Goal: Information Seeking & Learning: Learn about a topic

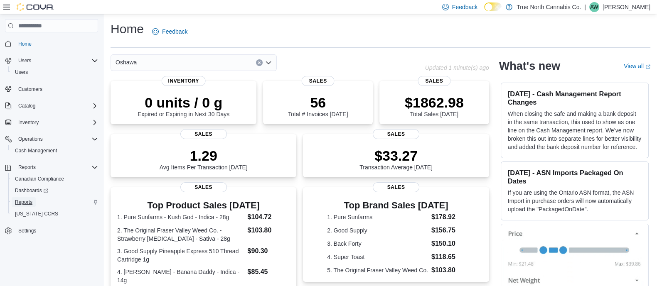
click at [22, 202] on span "Reports" at bounding box center [23, 202] width 17 height 7
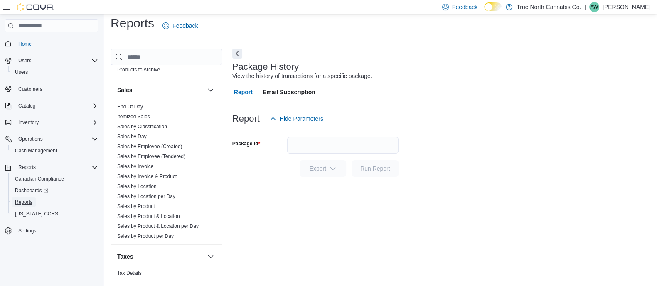
scroll to position [567, 0]
click at [163, 225] on link "Sales by Product & Location per Day" at bounding box center [157, 226] width 81 height 6
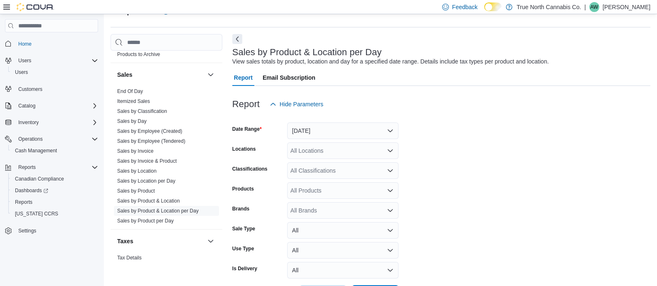
scroll to position [21, 0]
click at [367, 130] on button "[DATE]" at bounding box center [342, 130] width 111 height 17
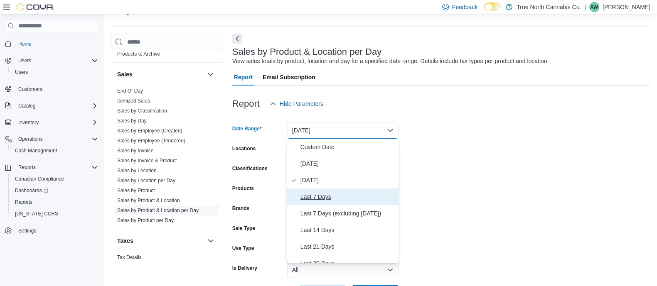
click at [320, 200] on span "Last 7 Days" at bounding box center [348, 197] width 95 height 10
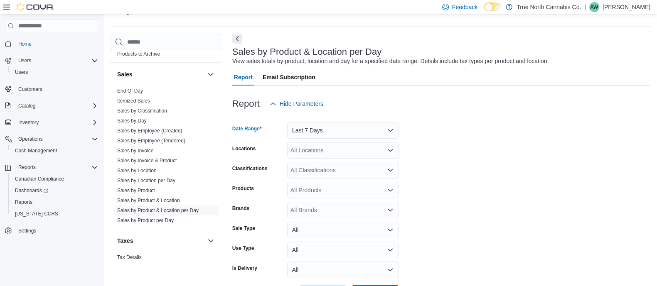
click at [317, 148] on div "All Locations" at bounding box center [342, 150] width 111 height 17
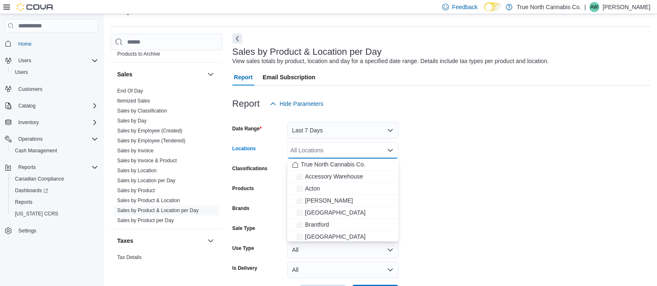
type input "*"
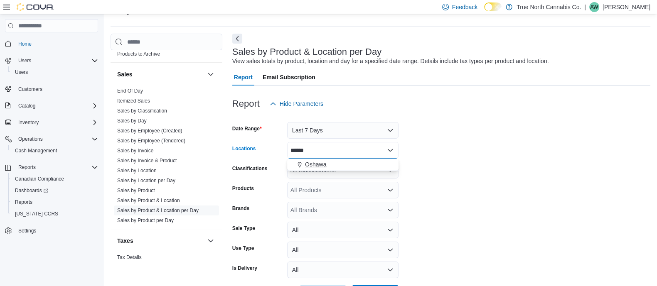
type input "******"
click at [308, 169] on button "Oshawa" at bounding box center [342, 165] width 111 height 12
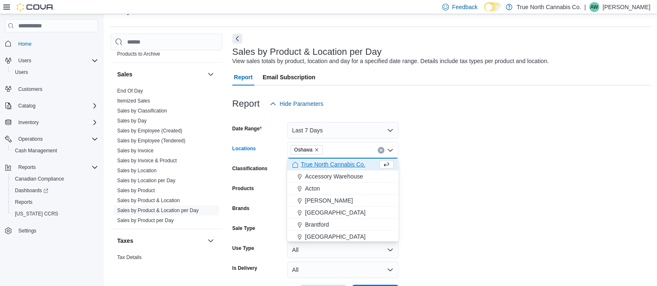
click at [538, 134] on form "Date Range Last 7 Days Locations [GEOGRAPHIC_DATA] Combo box. Selected. [GEOGRA…" at bounding box center [441, 207] width 418 height 190
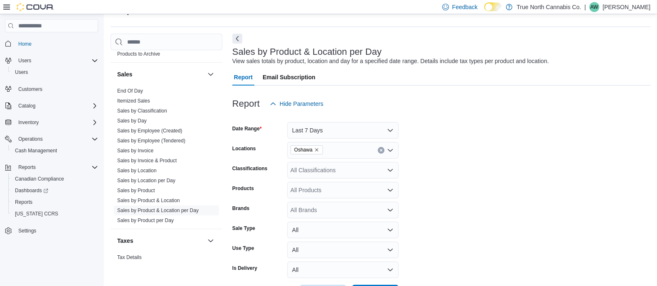
click at [387, 212] on icon "Open list of options" at bounding box center [390, 210] width 7 height 7
type input "***"
click at [378, 200] on button "OCB" at bounding box center [342, 195] width 111 height 12
click at [417, 204] on form "Date Range Last 7 Days Locations [GEOGRAPHIC_DATA] Classifications All Classifi…" at bounding box center [441, 207] width 418 height 190
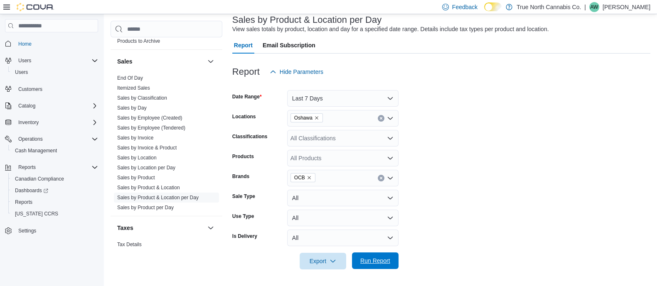
click at [368, 260] on span "Run Report" at bounding box center [375, 261] width 30 height 8
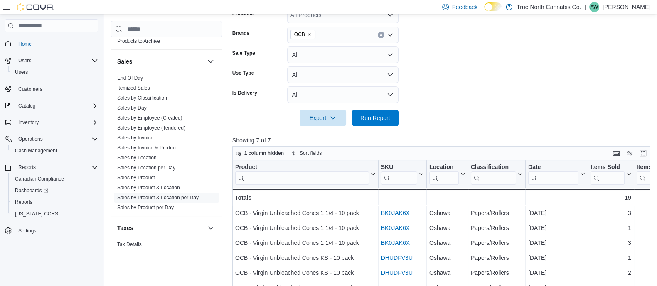
scroll to position [205, 0]
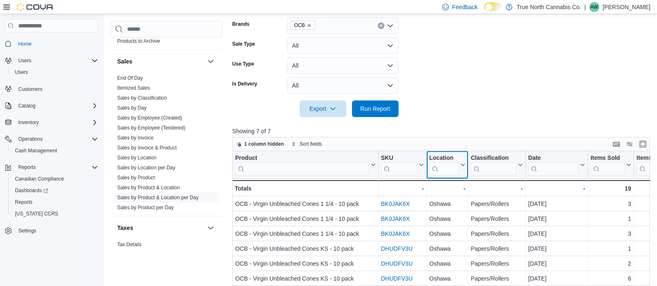
click at [453, 167] on input "search" at bounding box center [444, 169] width 30 height 13
type input "******"
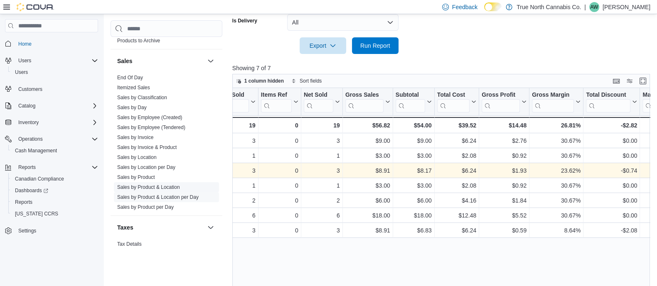
scroll to position [0, 0]
click at [173, 185] on link "Sales by Product & Location" at bounding box center [148, 188] width 63 height 6
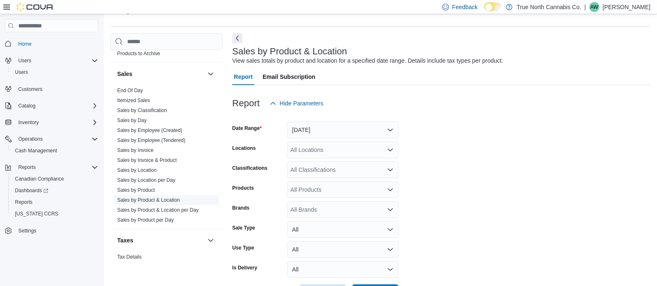
scroll to position [19, 0]
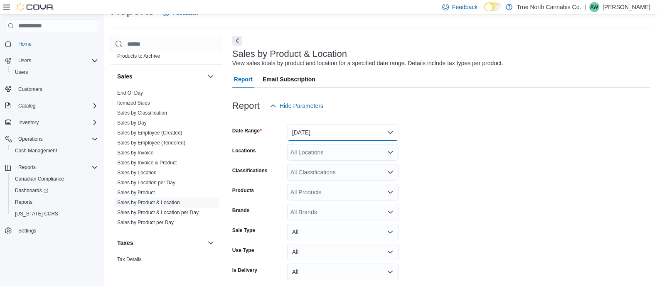
click at [322, 133] on button "[DATE]" at bounding box center [342, 132] width 111 height 17
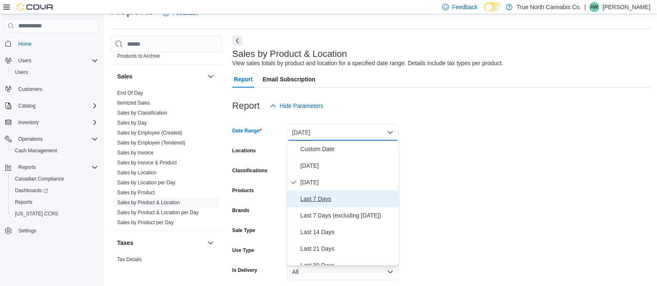
click at [318, 196] on span "Last 7 Days" at bounding box center [348, 199] width 95 height 10
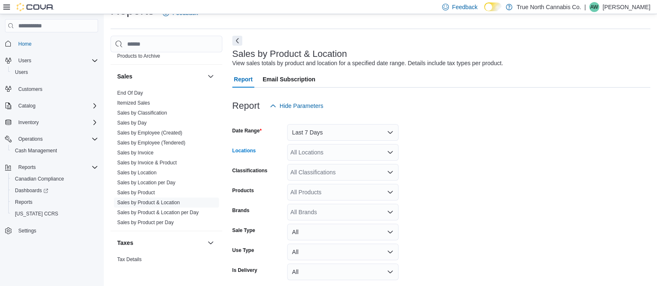
click at [321, 155] on div "All Locations" at bounding box center [342, 152] width 111 height 17
type input "******"
click at [317, 169] on span "Oshawa" at bounding box center [315, 167] width 21 height 8
click at [469, 157] on form "Date Range Last 7 Days Locations [GEOGRAPHIC_DATA] Classifications All Classifi…" at bounding box center [441, 209] width 418 height 190
click at [370, 210] on div "All Brands" at bounding box center [342, 212] width 111 height 17
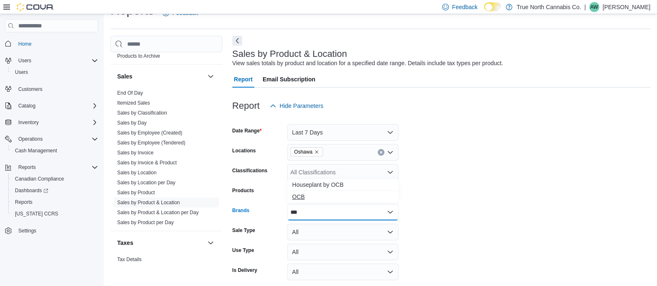
type input "***"
click at [367, 198] on span "OCB" at bounding box center [342, 197] width 101 height 8
click at [467, 200] on form "Date Range Last 7 Days Locations [GEOGRAPHIC_DATA] Classifications All Classifi…" at bounding box center [441, 209] width 418 height 190
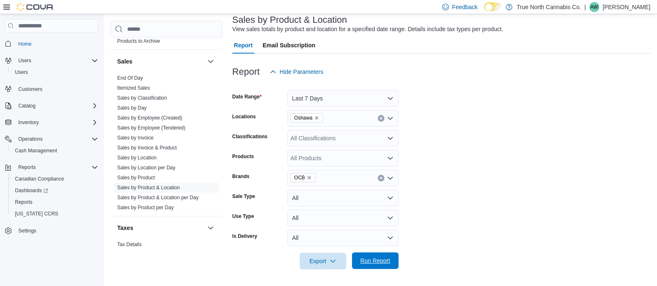
click at [384, 259] on span "Run Report" at bounding box center [375, 261] width 30 height 8
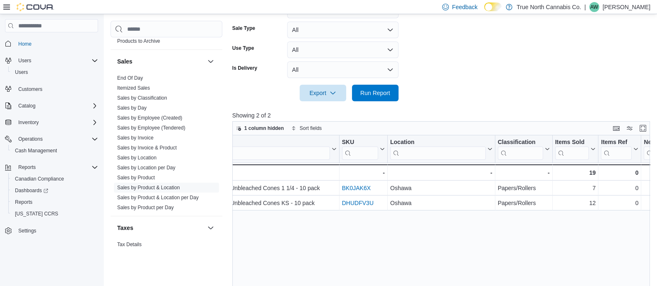
scroll to position [0, 39]
click at [153, 175] on link "Sales by Product" at bounding box center [136, 178] width 38 height 6
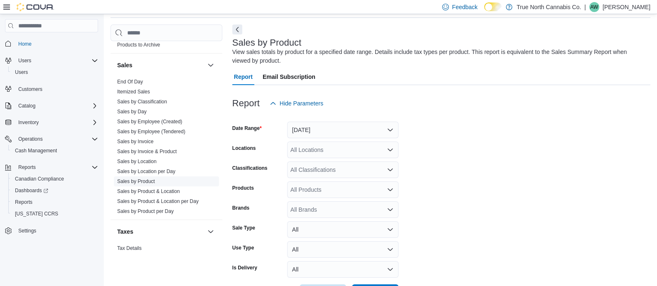
scroll to position [27, 0]
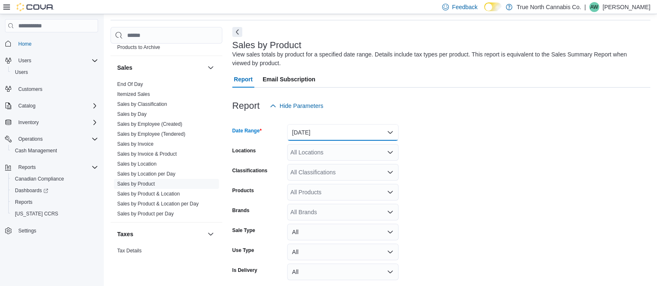
click at [358, 135] on button "[DATE]" at bounding box center [342, 132] width 111 height 17
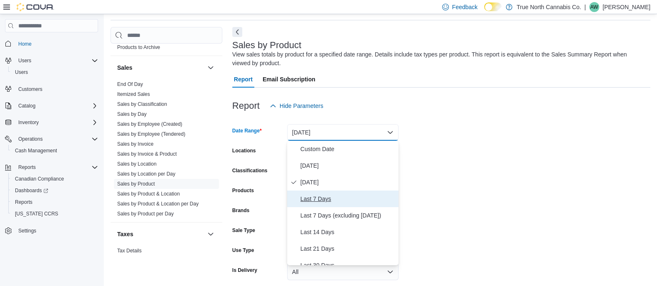
click at [331, 202] on span "Last 7 Days" at bounding box center [348, 199] width 95 height 10
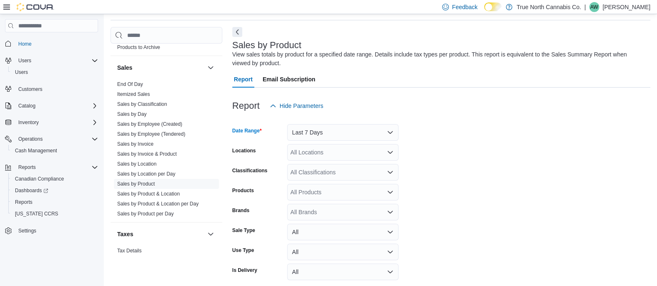
drag, startPoint x: 467, startPoint y: 156, endPoint x: 433, endPoint y: 154, distance: 34.2
click at [433, 154] on form "Date Range Last 7 Days Locations All Locations Classifications All Classificati…" at bounding box center [441, 209] width 418 height 190
click at [393, 152] on icon "Open list of options" at bounding box center [390, 152] width 7 height 7
type input "******"
click at [372, 160] on div "****** Combo box. Selected. [GEOGRAPHIC_DATA]. Selected. Combo box input. All L…" at bounding box center [342, 152] width 111 height 17
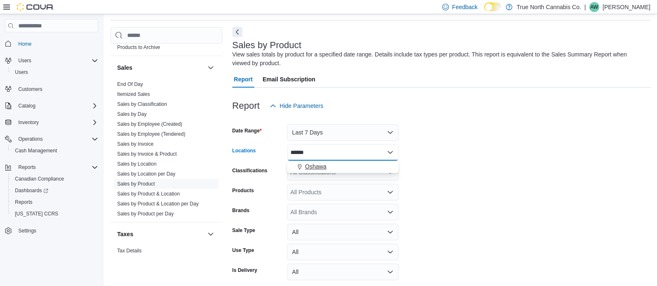
click at [362, 163] on div "Oshawa" at bounding box center [342, 167] width 101 height 8
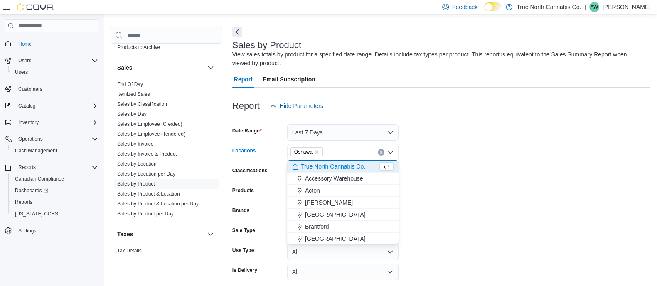
click at [449, 175] on form "Date Range Last 7 Days Locations [GEOGRAPHIC_DATA] Combo box. Selected. [GEOGRA…" at bounding box center [441, 209] width 418 height 190
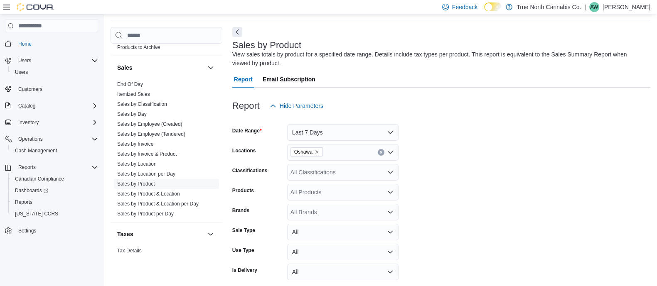
click at [356, 206] on div "All Brands" at bounding box center [342, 212] width 111 height 17
type input "***"
click at [345, 194] on span "OCB" at bounding box center [342, 197] width 101 height 8
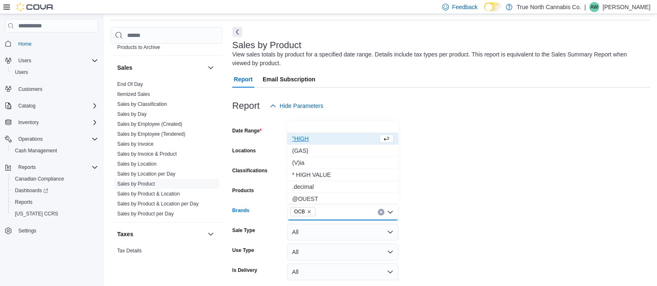
click at [412, 205] on form "Date Range Last 7 Days Locations [GEOGRAPHIC_DATA] Classifications All Classifi…" at bounding box center [441, 209] width 418 height 190
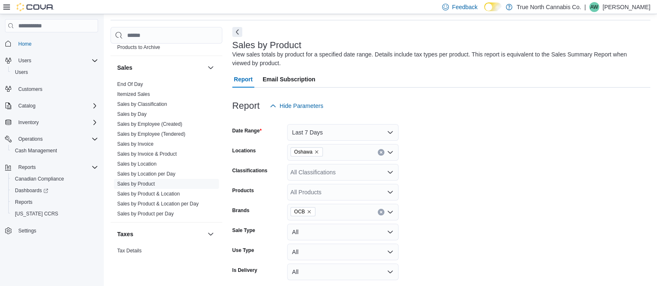
scroll to position [62, 0]
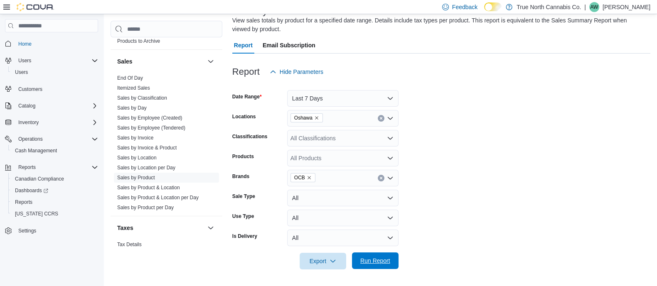
click at [380, 255] on span "Run Report" at bounding box center [375, 261] width 37 height 17
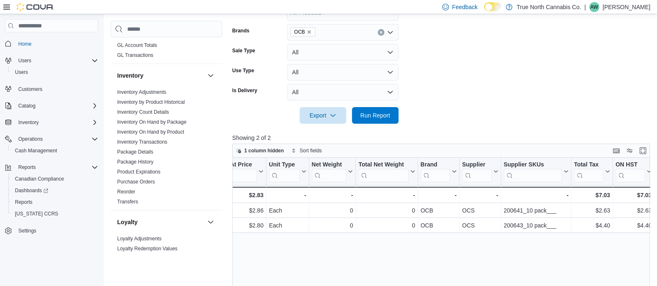
scroll to position [237, 0]
click at [143, 161] on link "Package History" at bounding box center [135, 163] width 36 height 6
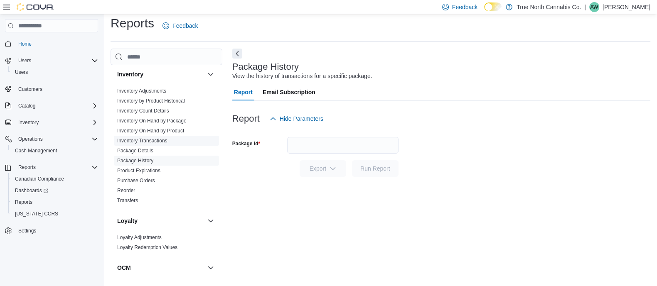
scroll to position [268, 0]
click at [157, 101] on link "Inventory by Product Historical" at bounding box center [151, 101] width 68 height 6
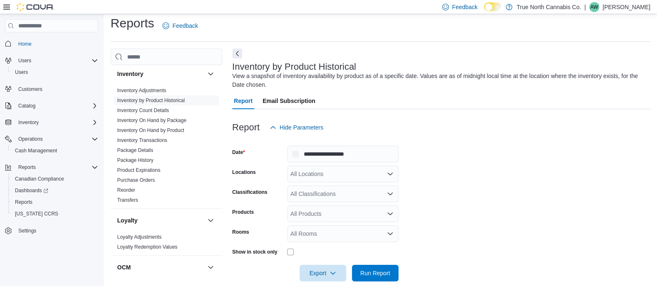
scroll to position [18, 0]
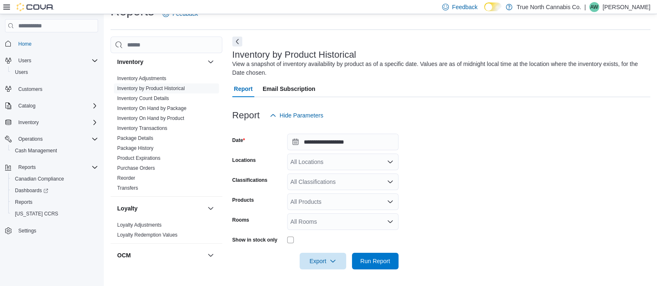
click at [353, 158] on div "All Locations" at bounding box center [342, 162] width 111 height 17
type input "******"
click at [344, 176] on div "Oshawa" at bounding box center [342, 176] width 101 height 8
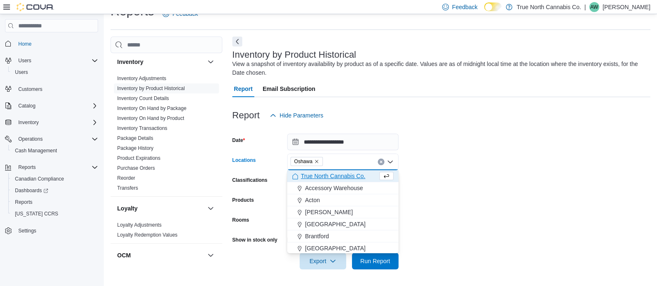
click at [467, 190] on form "**********" at bounding box center [441, 197] width 418 height 146
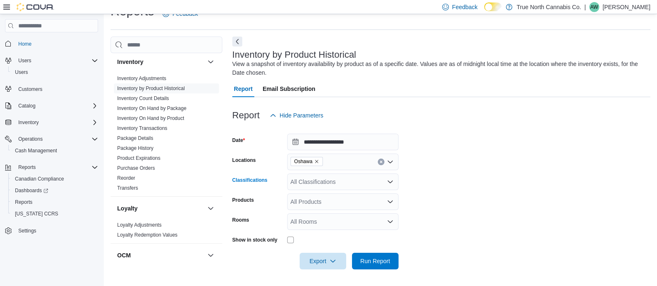
click at [390, 180] on icon "Open list of options" at bounding box center [390, 182] width 7 height 7
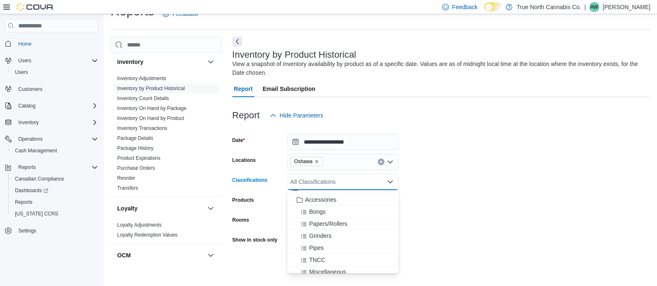
scroll to position [0, 0]
click at [343, 232] on span "Papers/Rollers" at bounding box center [328, 232] width 38 height 8
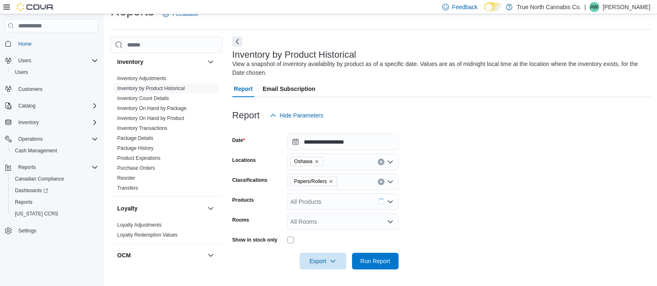
click at [463, 205] on form "**********" at bounding box center [441, 197] width 418 height 146
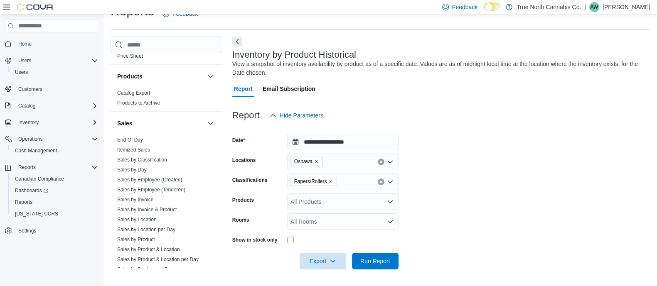
scroll to position [521, 0]
click at [158, 148] on span "Itemized Sales" at bounding box center [166, 150] width 105 height 10
click at [146, 149] on link "Itemized Sales" at bounding box center [133, 150] width 33 height 6
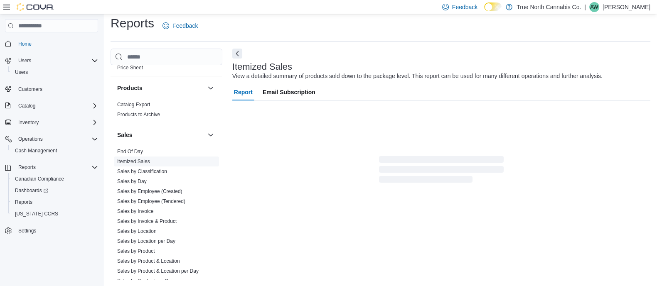
scroll to position [19, 0]
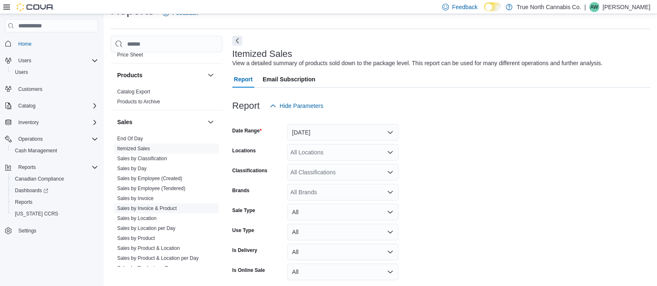
click at [148, 206] on link "Sales by Invoice & Product" at bounding box center [146, 209] width 59 height 6
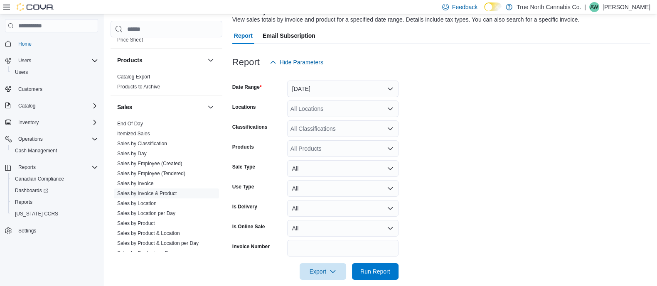
scroll to position [62, 0]
click at [326, 88] on button "[DATE]" at bounding box center [342, 89] width 111 height 17
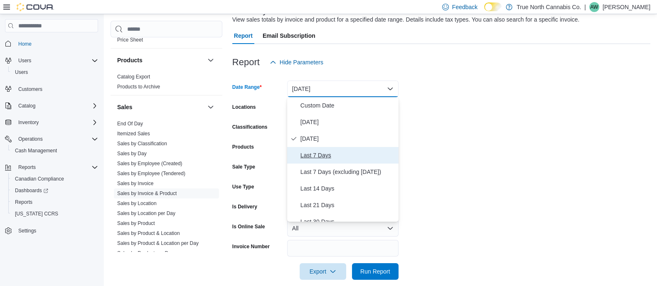
click at [327, 156] on span "Last 7 Days" at bounding box center [348, 155] width 95 height 10
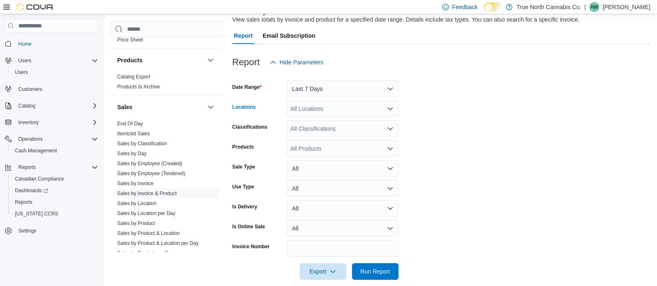
click at [341, 117] on div "All Locations" at bounding box center [342, 109] width 111 height 17
type input "******"
click at [338, 116] on div "******" at bounding box center [342, 109] width 111 height 17
click at [325, 123] on span "Oshawa" at bounding box center [315, 123] width 21 height 8
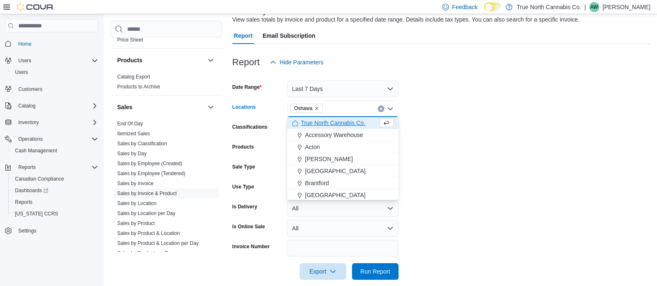
click at [424, 121] on form "Date Range Last 7 Days Locations [GEOGRAPHIC_DATA] Combo box. Selected. [GEOGRA…" at bounding box center [441, 176] width 418 height 210
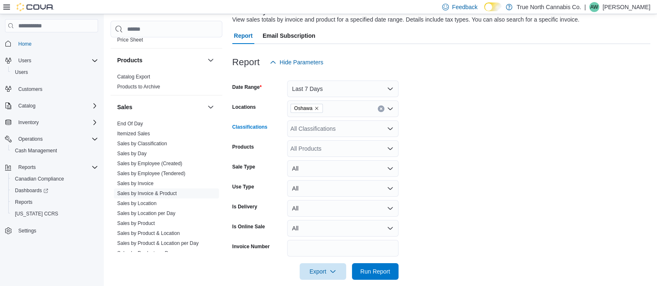
click at [385, 128] on div "All Classifications" at bounding box center [342, 129] width 111 height 17
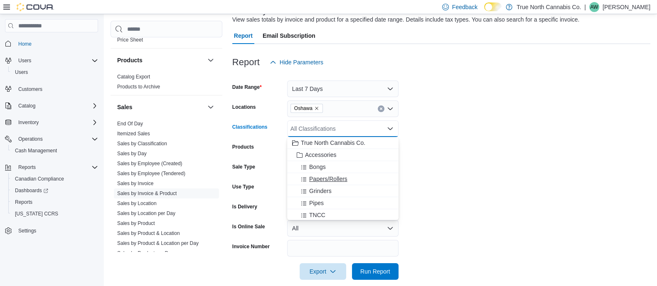
click at [343, 180] on span "Papers/Rollers" at bounding box center [328, 179] width 38 height 8
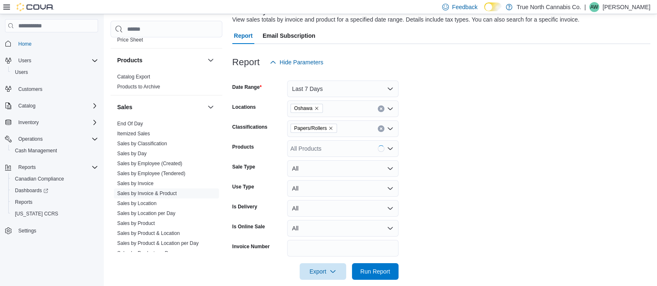
click at [401, 180] on form "Date Range Last 7 Days Locations [GEOGRAPHIC_DATA] Classifications Papers/Rolle…" at bounding box center [441, 176] width 418 height 210
click at [372, 269] on span "Run Report" at bounding box center [375, 271] width 30 height 8
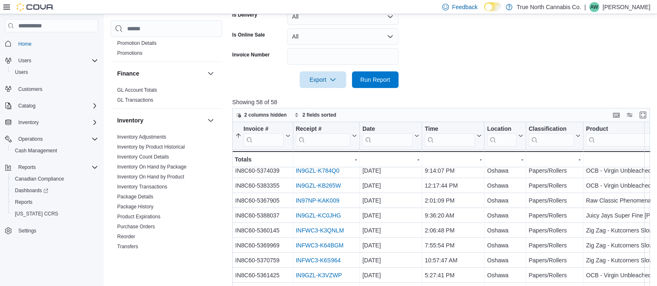
scroll to position [195, 0]
click at [164, 185] on link "Inventory Transactions" at bounding box center [142, 186] width 50 height 6
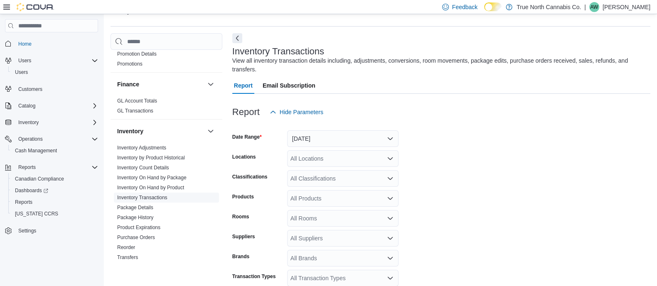
scroll to position [19, 0]
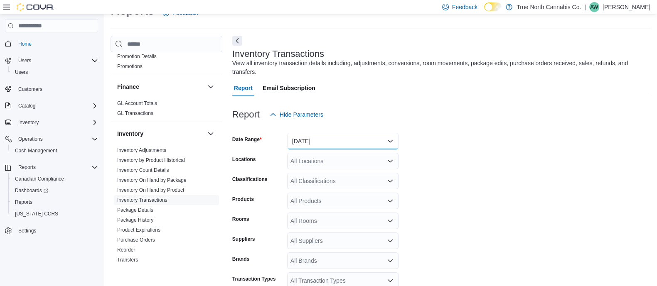
click at [364, 134] on button "[DATE]" at bounding box center [342, 141] width 111 height 17
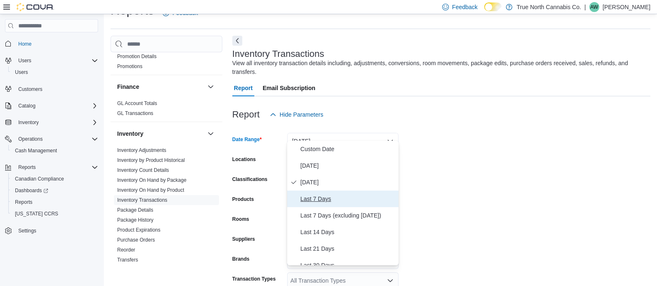
click at [310, 191] on button "Last 7 Days" at bounding box center [342, 199] width 111 height 17
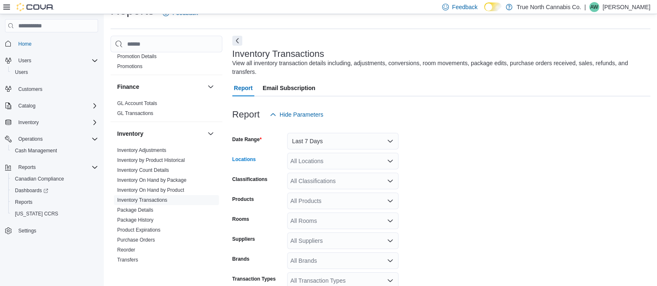
click at [318, 153] on div "All Locations" at bounding box center [342, 161] width 111 height 17
type input "******"
click at [318, 161] on button "Oshawa" at bounding box center [342, 167] width 111 height 12
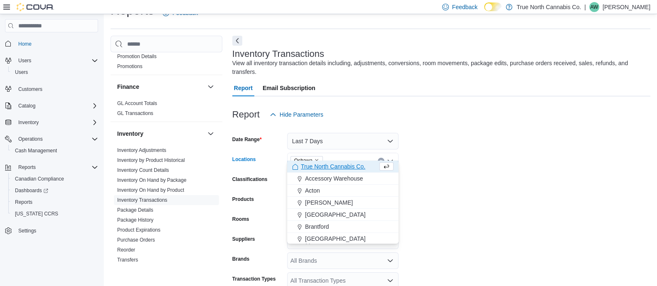
click at [449, 177] on form "Date Range Last 7 Days Locations [GEOGRAPHIC_DATA] Combo box. Selected. [GEOGRA…" at bounding box center [441, 218] width 418 height 190
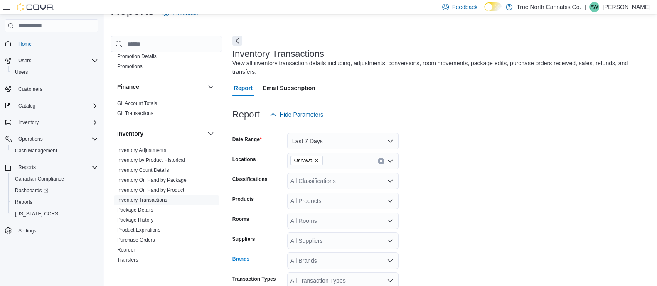
click at [377, 256] on div "All Brands" at bounding box center [342, 261] width 111 height 17
type input "***"
click at [368, 234] on span "OCB" at bounding box center [342, 237] width 101 height 8
click at [443, 234] on form "Date Range Last 7 Days Locations [GEOGRAPHIC_DATA] Classifications All Classifi…" at bounding box center [441, 218] width 418 height 190
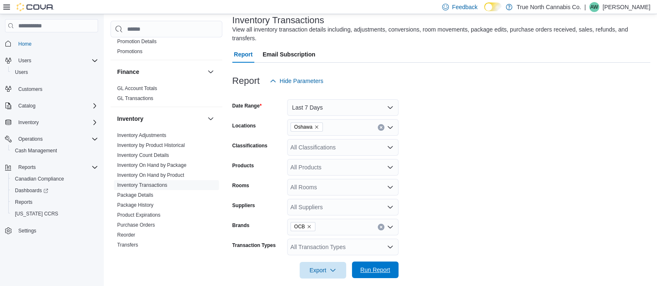
click at [368, 266] on span "Run Report" at bounding box center [375, 270] width 30 height 8
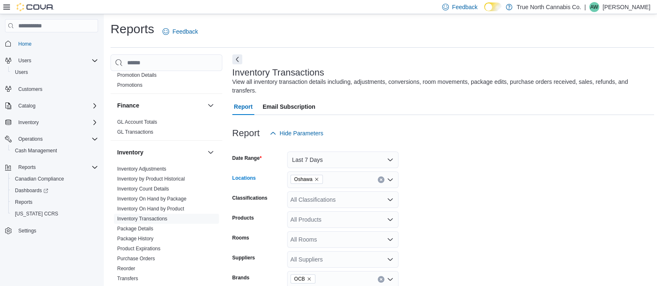
click at [382, 179] on icon "Clear input" at bounding box center [381, 180] width 2 height 2
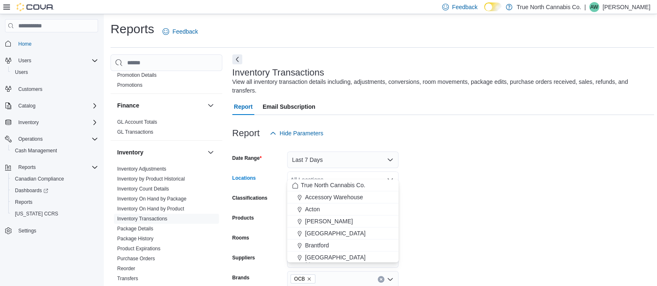
click at [455, 147] on form "Date Range Last 7 Days Locations All Locations Combo box. Selected. Combo box i…" at bounding box center [443, 237] width 422 height 190
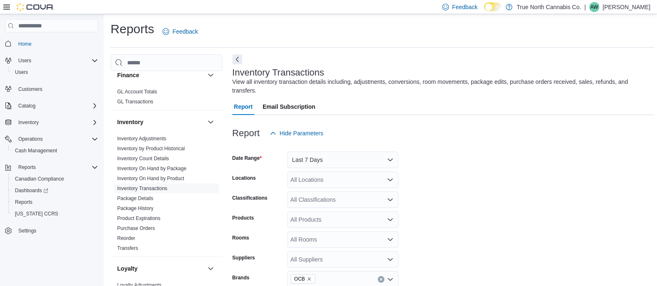
scroll to position [226, 0]
click at [145, 205] on link "Package History" at bounding box center [135, 208] width 36 height 6
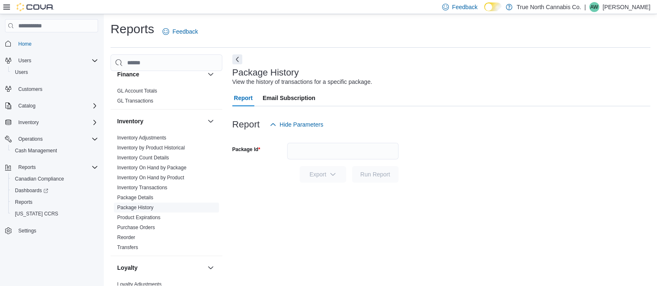
scroll to position [6, 0]
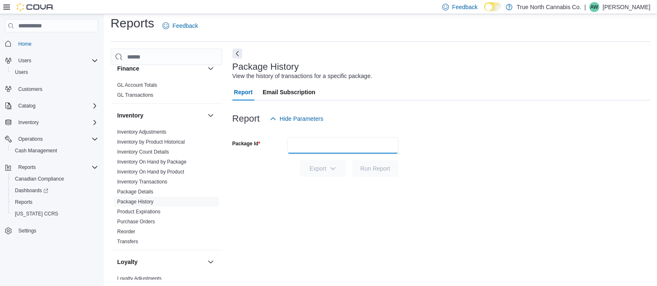
click at [300, 143] on input "Package Id" at bounding box center [342, 145] width 111 height 17
click at [180, 210] on span "Product Expirations" at bounding box center [166, 212] width 105 height 10
click at [156, 215] on span "Product Expirations" at bounding box center [166, 212] width 105 height 10
click at [264, 216] on div "Package History View the history of transactions for a specific package. Report…" at bounding box center [441, 165] width 418 height 232
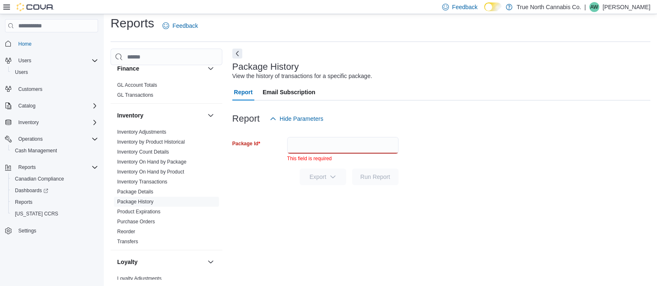
click at [451, 186] on div at bounding box center [441, 190] width 418 height 10
click at [151, 181] on link "Inventory Transactions" at bounding box center [142, 182] width 50 height 6
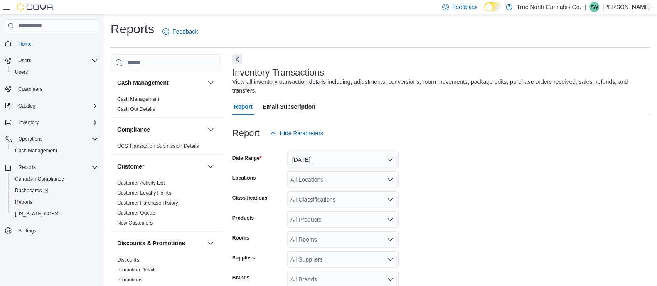
click at [412, 99] on div "Report Email Subscription" at bounding box center [441, 107] width 418 height 17
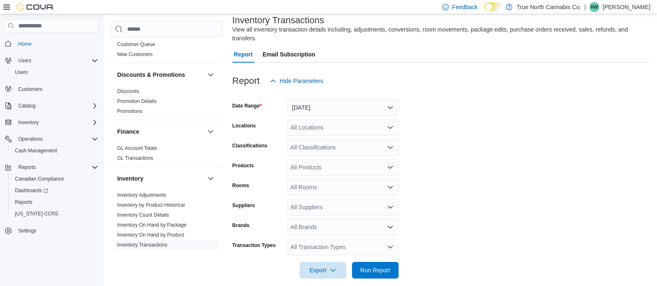
scroll to position [138, 0]
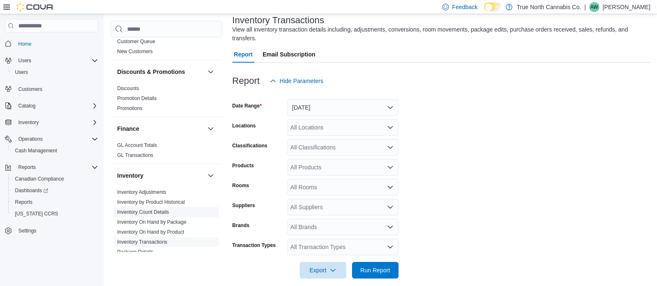
click at [163, 210] on link "Inventory Count Details" at bounding box center [143, 213] width 52 height 6
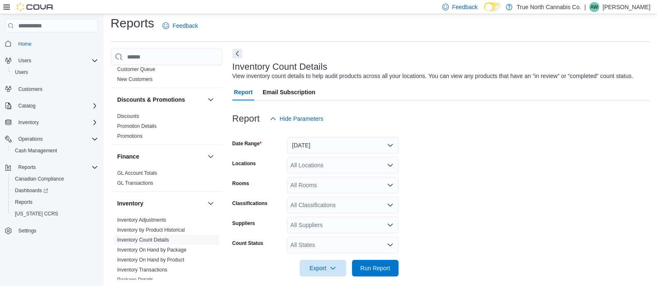
scroll to position [12, 0]
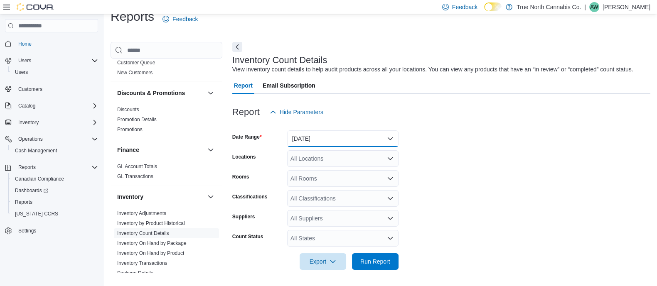
click at [349, 144] on button "[DATE]" at bounding box center [342, 139] width 111 height 17
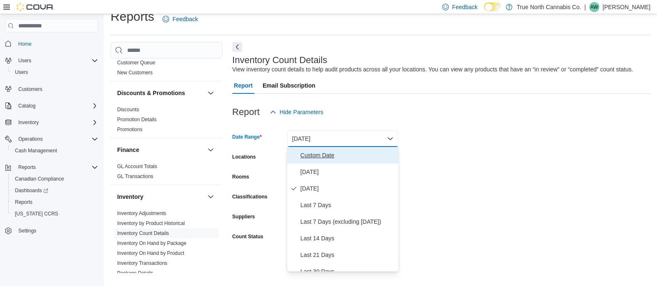
click at [320, 158] on span "Custom Date" at bounding box center [348, 155] width 95 height 10
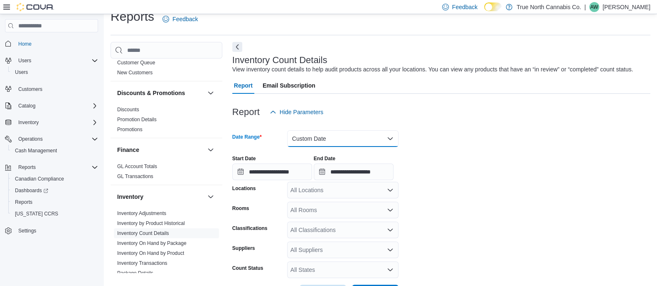
click at [320, 142] on button "Custom Date" at bounding box center [342, 139] width 111 height 17
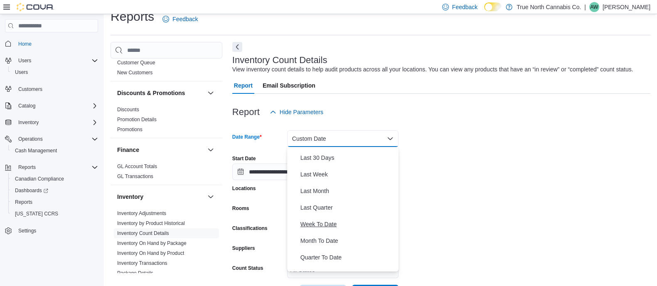
scroll to position [114, 0]
click at [322, 160] on span "Last 30 Days" at bounding box center [348, 158] width 95 height 10
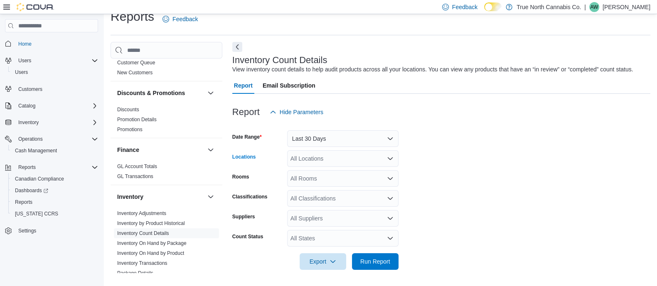
click at [322, 160] on div "All Locations" at bounding box center [342, 158] width 111 height 17
type input "******"
click at [316, 177] on button "Oshawa" at bounding box center [342, 173] width 111 height 12
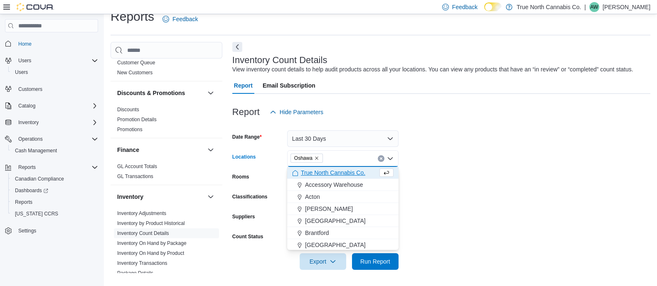
click at [489, 162] on form "Date Range Last 30 Days Locations [GEOGRAPHIC_DATA] Combo box. Selected. [GEOGR…" at bounding box center [441, 196] width 418 height 150
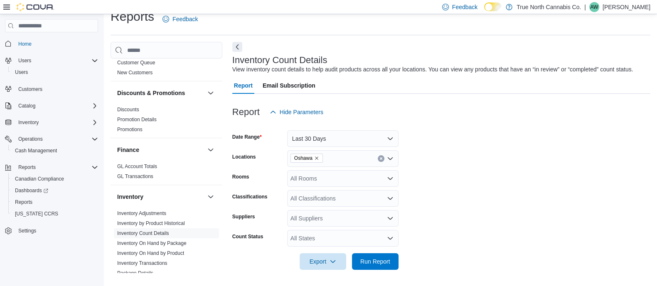
click at [335, 198] on div "All Classifications" at bounding box center [342, 198] width 111 height 17
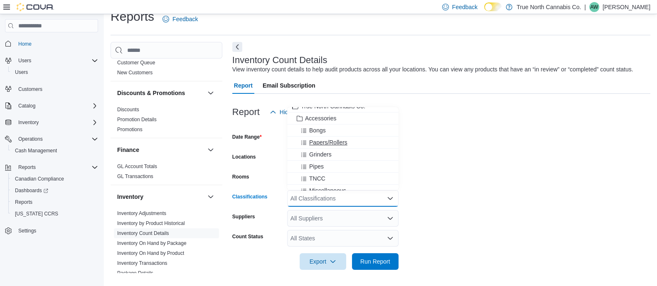
scroll to position [7, 0]
click at [328, 140] on span "Papers/Rollers" at bounding box center [328, 142] width 38 height 8
click at [414, 165] on form "Date Range Last 30 Days Locations [GEOGRAPHIC_DATA] Rooms All Rooms Classificat…" at bounding box center [441, 196] width 418 height 150
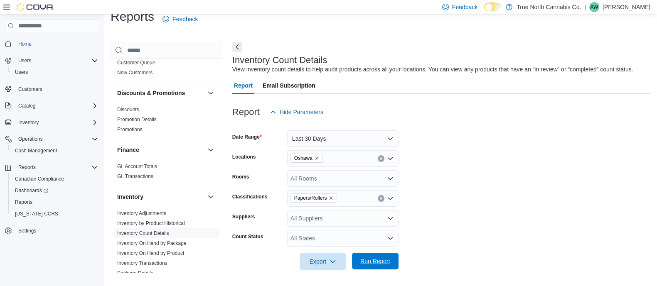
click at [370, 258] on span "Run Report" at bounding box center [375, 261] width 30 height 8
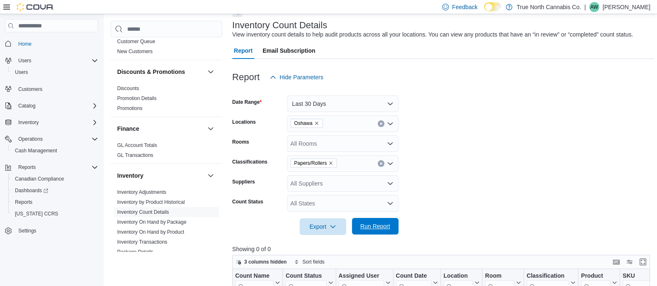
scroll to position [48, 0]
click at [382, 162] on icon "Clear input" at bounding box center [381, 163] width 3 height 3
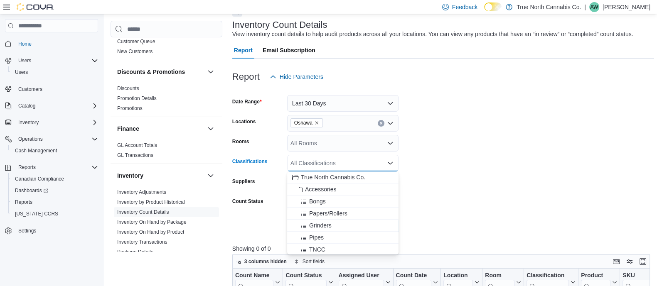
click at [442, 163] on form "Date Range Last 30 Days Locations [GEOGRAPHIC_DATA] Rooms All Rooms Classificat…" at bounding box center [443, 160] width 422 height 150
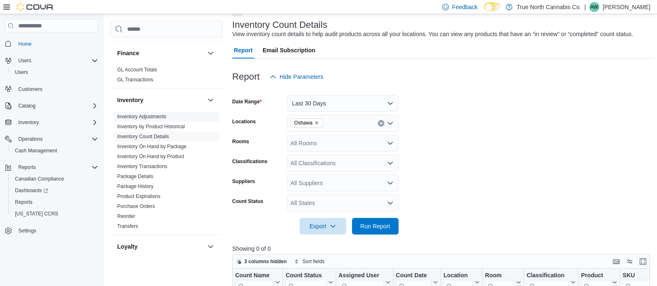
scroll to position [214, 0]
click at [180, 155] on link "Inventory On Hand by Product" at bounding box center [150, 156] width 67 height 6
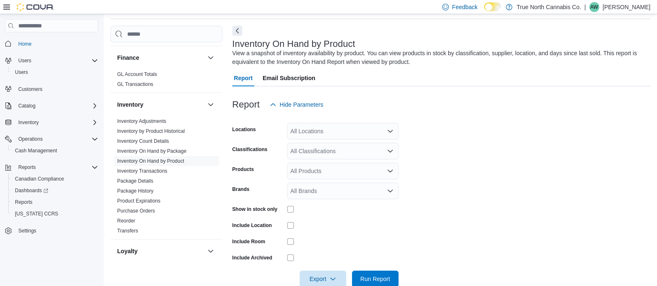
scroll to position [27, 0]
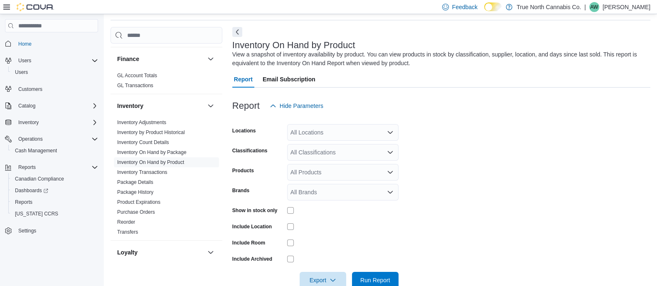
click at [326, 135] on div "All Locations" at bounding box center [342, 132] width 111 height 17
type input "******"
click at [324, 143] on span "Oshawa" at bounding box center [315, 147] width 21 height 8
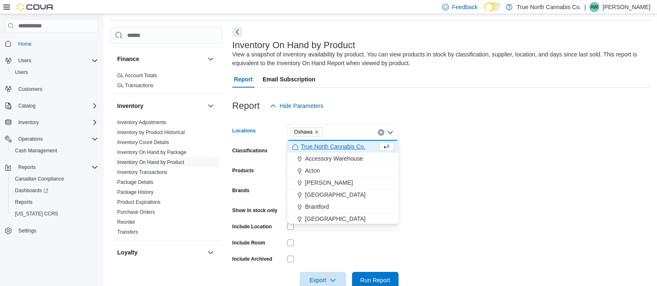
click at [430, 157] on form "Locations [GEOGRAPHIC_DATA] Combo box. Selected. [GEOGRAPHIC_DATA]. Press Backs…" at bounding box center [441, 201] width 418 height 175
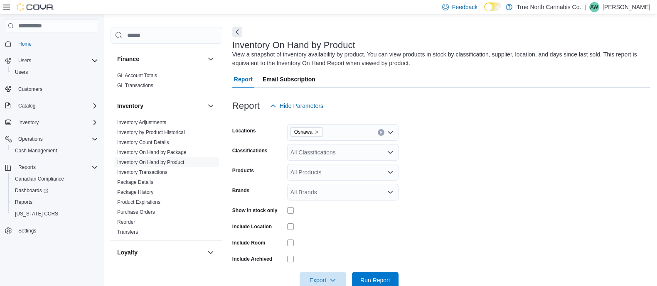
click at [350, 194] on div "All Brands" at bounding box center [342, 192] width 111 height 17
type input "***"
click at [339, 178] on span "OCB" at bounding box center [342, 177] width 101 height 8
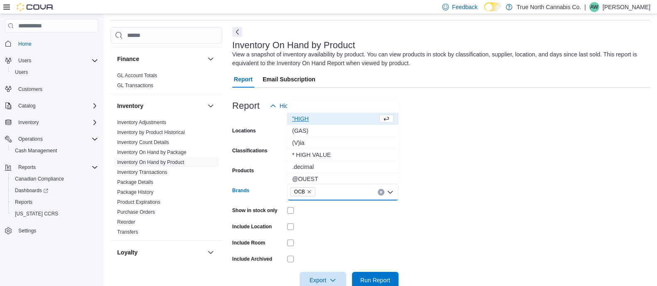
click at [466, 207] on form "Locations [GEOGRAPHIC_DATA] Classifications All Classifications Products All Pr…" at bounding box center [441, 201] width 418 height 175
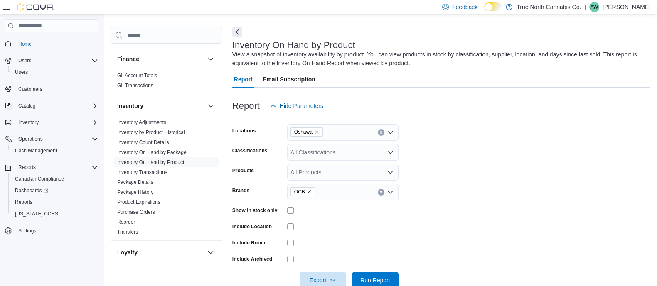
scroll to position [47, 0]
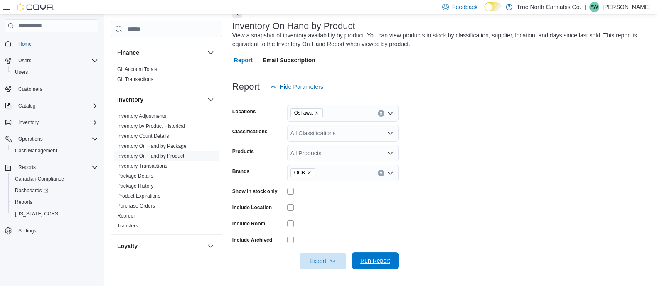
click at [367, 261] on span "Run Report" at bounding box center [375, 261] width 30 height 8
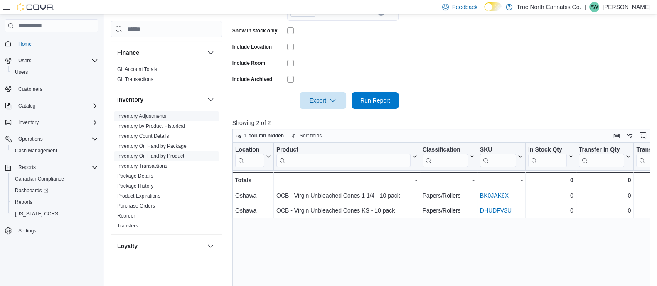
click at [143, 113] on link "Inventory Adjustments" at bounding box center [141, 116] width 49 height 6
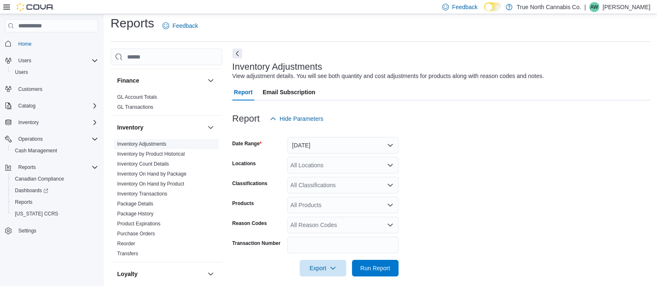
scroll to position [12, 0]
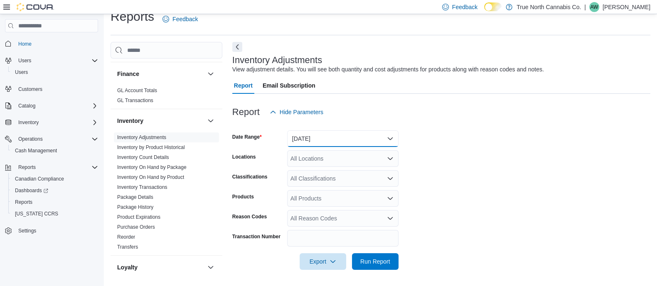
click at [310, 135] on button "[DATE]" at bounding box center [342, 139] width 111 height 17
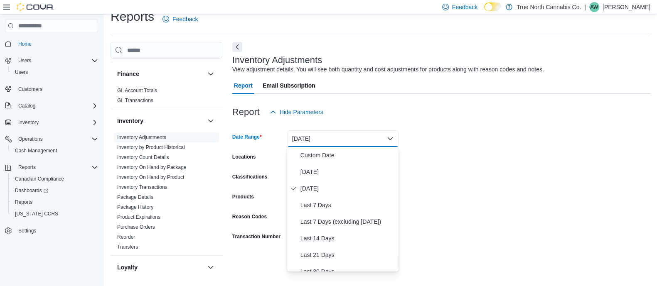
scroll to position [32, 0]
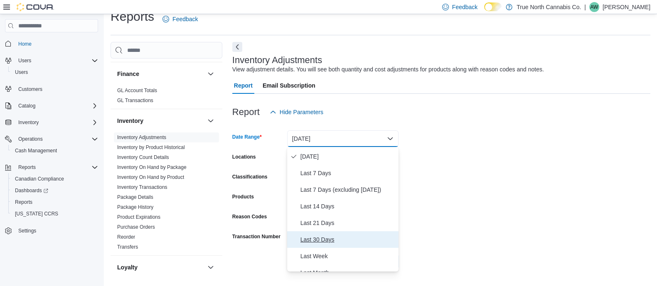
click at [333, 237] on span "Last 30 Days" at bounding box center [348, 240] width 95 height 10
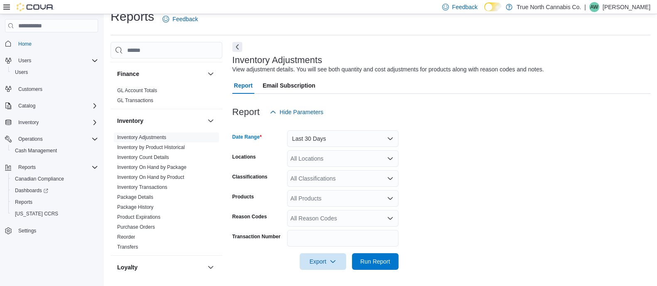
click at [306, 160] on div "All Locations" at bounding box center [342, 158] width 111 height 17
type input "******"
click at [312, 173] on span "Oshawa" at bounding box center [315, 173] width 21 height 8
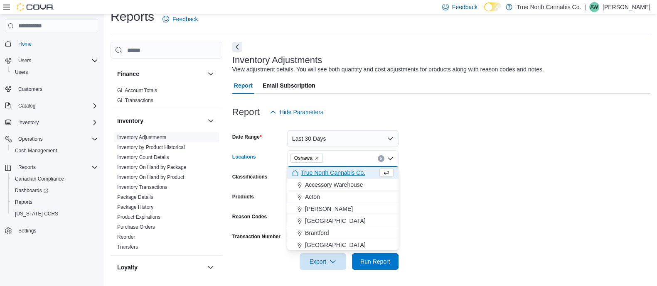
click at [475, 176] on form "Date Range Last 30 Days Locations [GEOGRAPHIC_DATA] Combo box. Selected. [GEOGR…" at bounding box center [441, 196] width 418 height 150
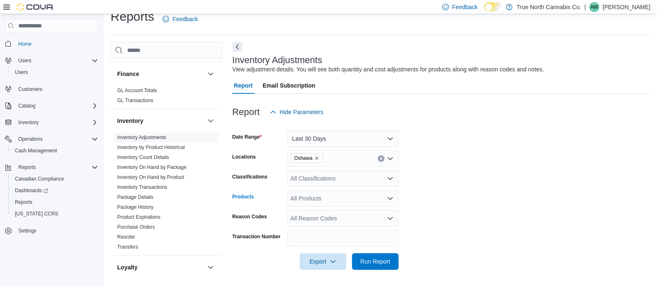
click at [346, 201] on div "All Products" at bounding box center [342, 198] width 111 height 17
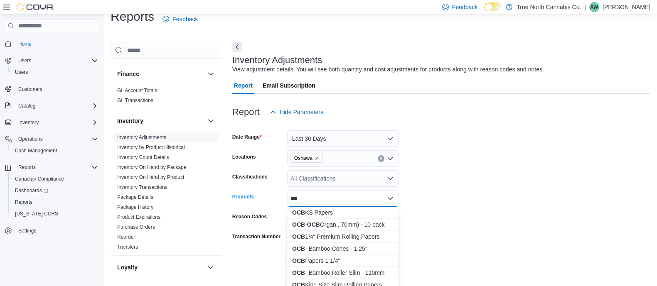
type input "***"
click at [450, 212] on form "Date Range Last 30 Days Locations [GEOGRAPHIC_DATA] Classifications All Classif…" at bounding box center [441, 196] width 418 height 150
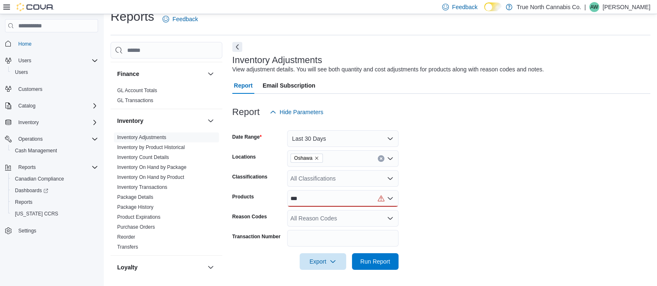
click at [387, 182] on icon "Open list of options" at bounding box center [390, 178] width 7 height 7
click at [461, 184] on form "Date Range Last 30 Days Locations [GEOGRAPHIC_DATA] Classifications All Classif…" at bounding box center [441, 196] width 418 height 150
click at [363, 200] on div "***" at bounding box center [342, 198] width 111 height 17
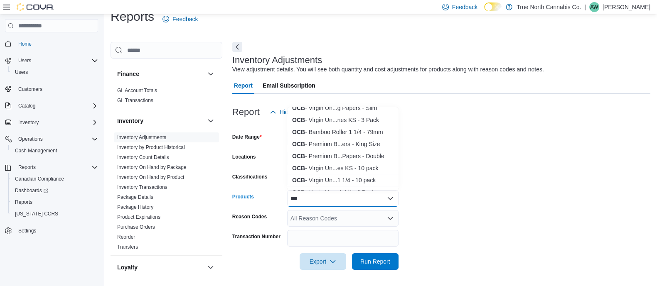
scroll to position [109, 0]
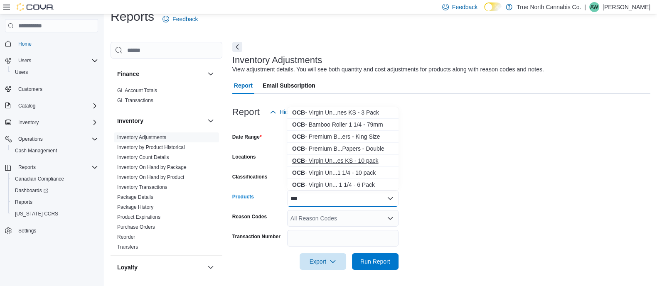
click at [377, 160] on div "OCB - Virgin Un...es KS - 10 pack" at bounding box center [342, 161] width 101 height 8
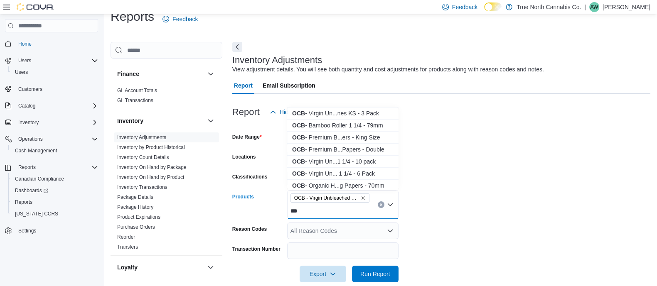
scroll to position [109, 0]
click at [420, 202] on form "Date Range Last 30 Days Locations [GEOGRAPHIC_DATA] Classifications All Classif…" at bounding box center [441, 202] width 418 height 162
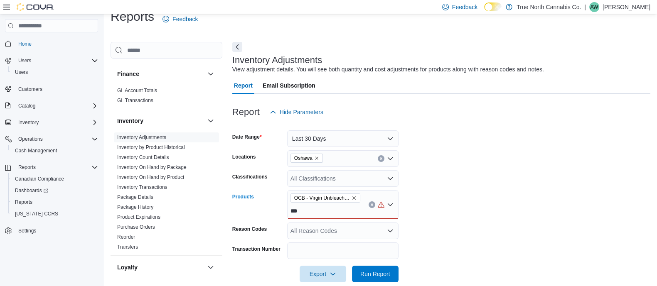
click at [355, 200] on icon "Remove OCB - Virgin Unbleached Cones KS - 10 pack from selection in this group" at bounding box center [354, 198] width 5 height 5
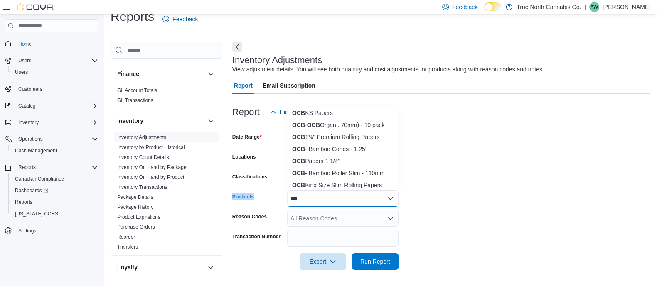
drag, startPoint x: 346, startPoint y: 200, endPoint x: 227, endPoint y: 204, distance: 119.4
click at [227, 204] on div "Cash Management Cash Management Cash Out Details Compliance OCS Transaction Sub…" at bounding box center [381, 161] width 540 height 238
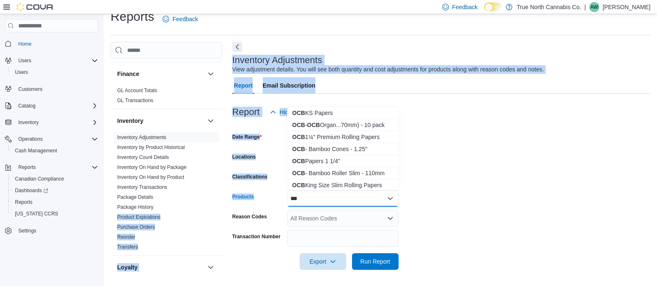
click at [324, 200] on div "***" at bounding box center [342, 198] width 111 height 17
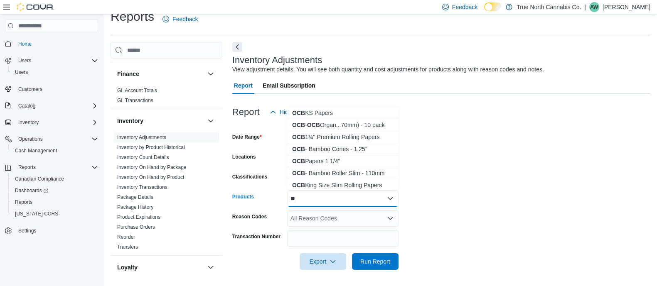
type input "*"
type input "*********"
click at [368, 148] on div "OCB - Virgin Un...es KS - 10 pack" at bounding box center [342, 149] width 101 height 8
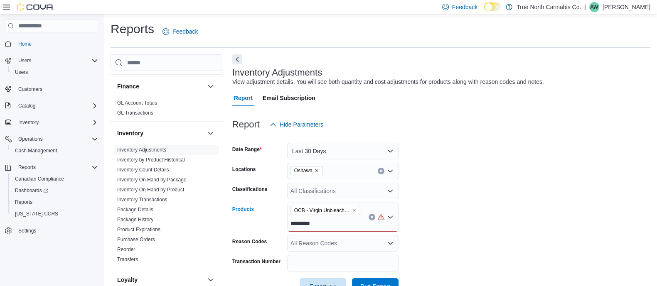
scroll to position [25, 0]
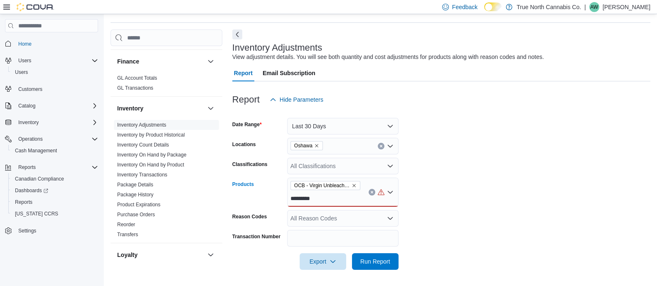
type input "*********"
click at [335, 197] on div "OCB - Virgin Unbleached Cones KS - 10 pack *********" at bounding box center [342, 192] width 111 height 29
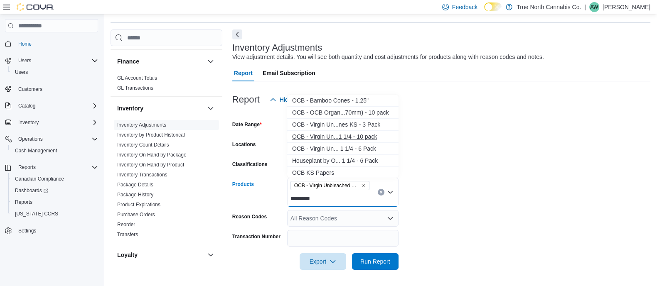
click at [372, 137] on div "OCB - Virgin Un...1 1/4 - 10 pack" at bounding box center [342, 137] width 101 height 8
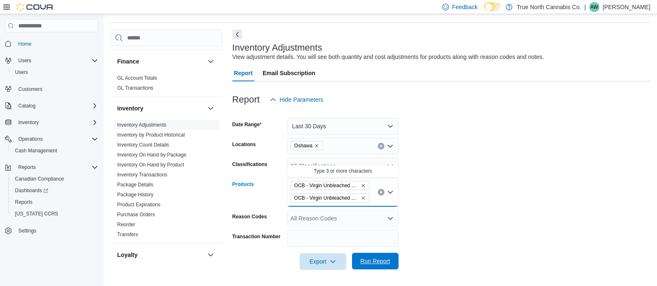
click at [368, 260] on span "Run Report" at bounding box center [375, 261] width 30 height 8
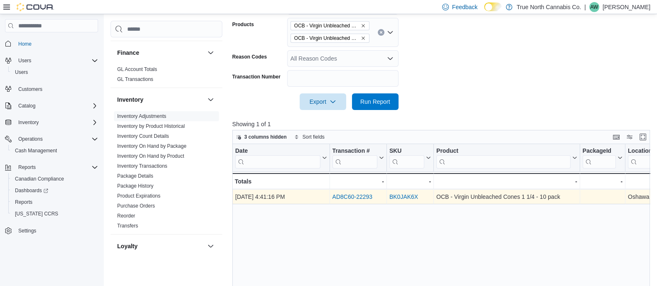
click at [366, 198] on link "AD8C60-22293" at bounding box center [352, 197] width 40 height 7
